Goal: Find specific page/section: Find specific page/section

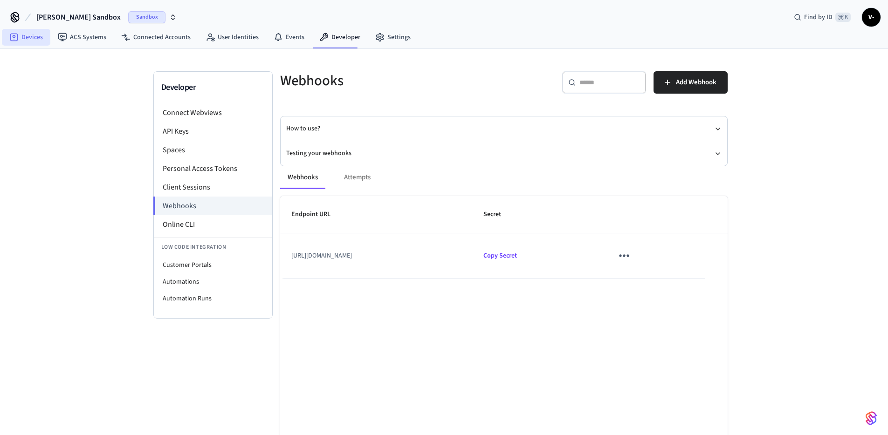
click at [26, 34] on link "Devices" at bounding box center [26, 37] width 48 height 17
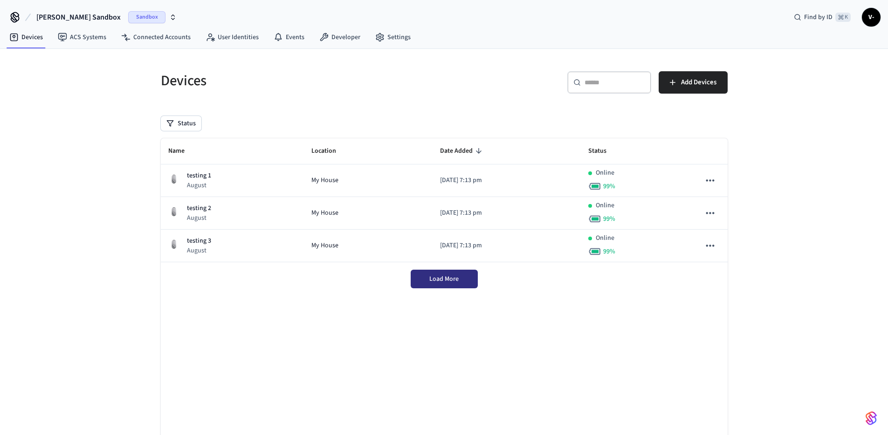
click at [438, 286] on button "Load More" at bounding box center [443, 279] width 67 height 19
click at [165, 43] on link "Connected Accounts" at bounding box center [156, 37] width 84 height 17
